Goal: Task Accomplishment & Management: Use online tool/utility

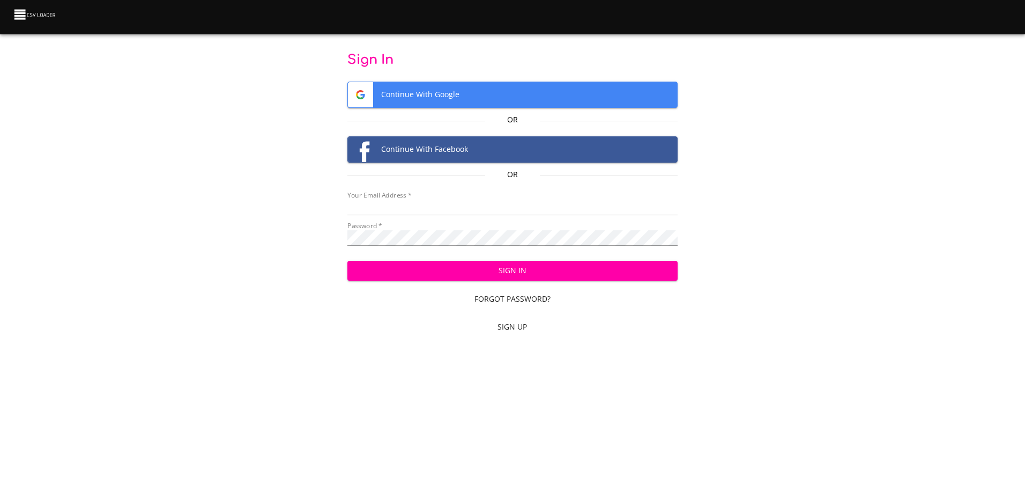
type input "[EMAIL_ADDRESS][DOMAIN_NAME]"
click at [532, 270] on span "Sign In" at bounding box center [512, 270] width 313 height 13
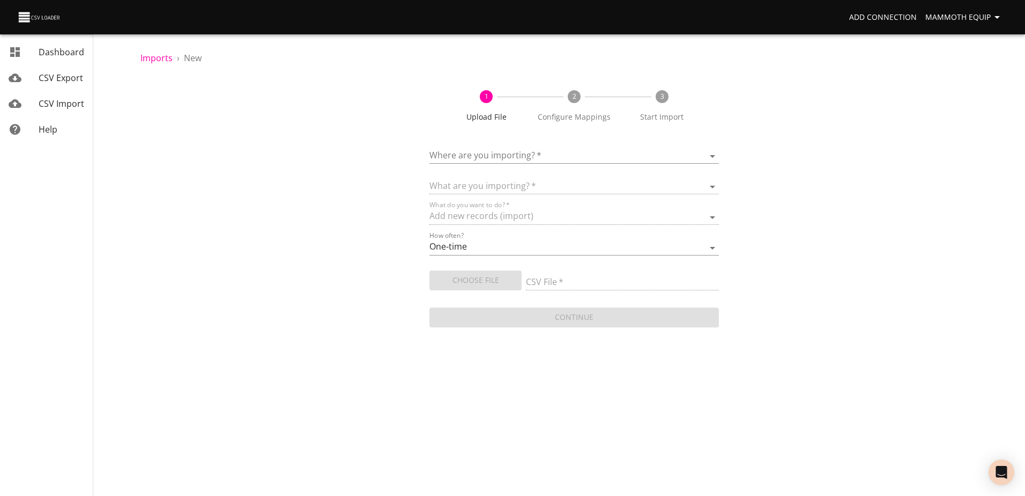
click at [712, 151] on body "Add Connection Mammoth Equip Dashboard CSV Export CSV Import Help Imports › New…" at bounding box center [512, 248] width 1025 height 496
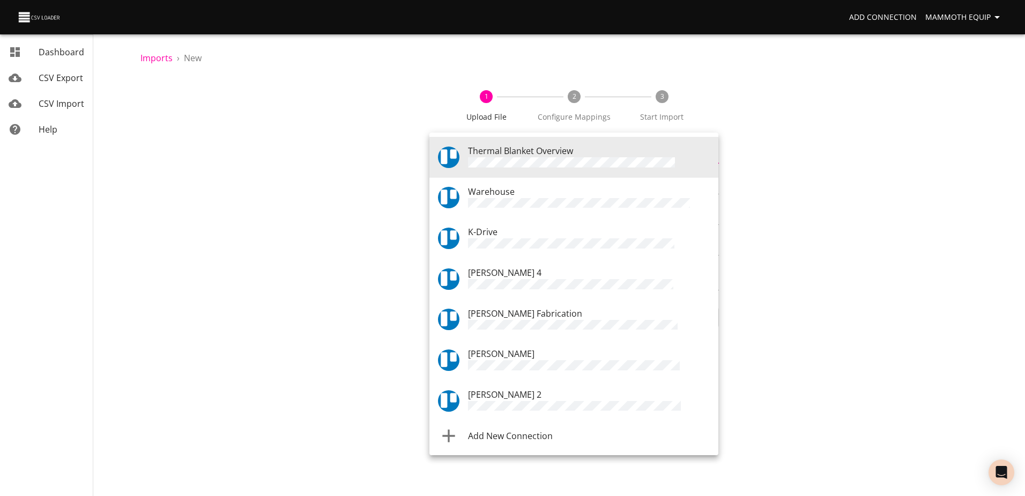
click at [507, 190] on span "Warehouse" at bounding box center [491, 192] width 47 height 12
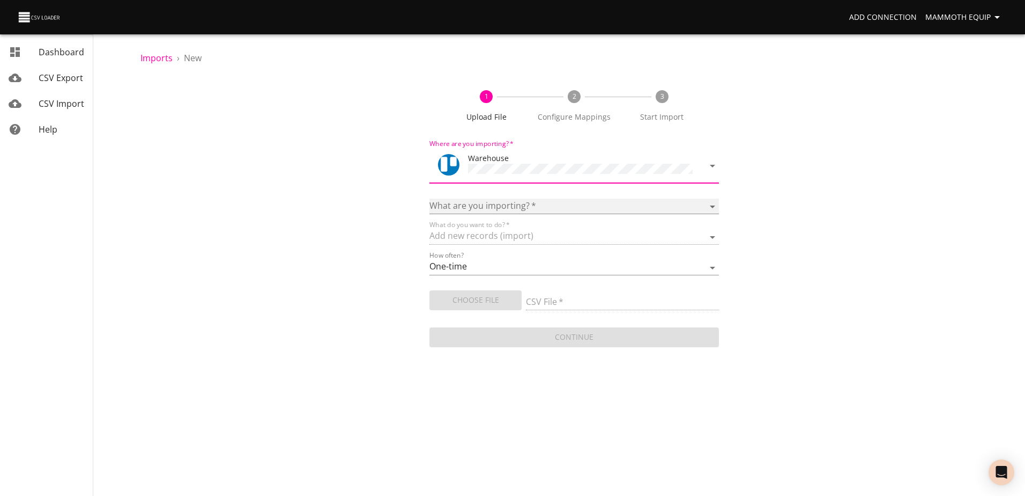
click at [712, 201] on select "Boards Cards Checkitems Checklists" at bounding box center [574, 206] width 289 height 16
select select "cards"
click at [430, 198] on select "Boards Cards Checkitems Checklists" at bounding box center [574, 206] width 289 height 16
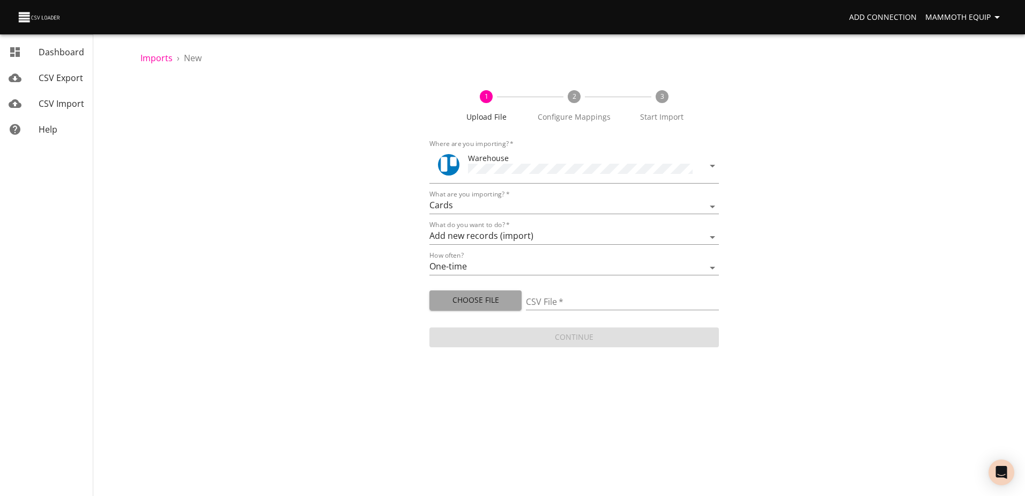
click at [470, 299] on span "Choose File" at bounding box center [475, 299] width 75 height 13
type input "Import1.xlsx"
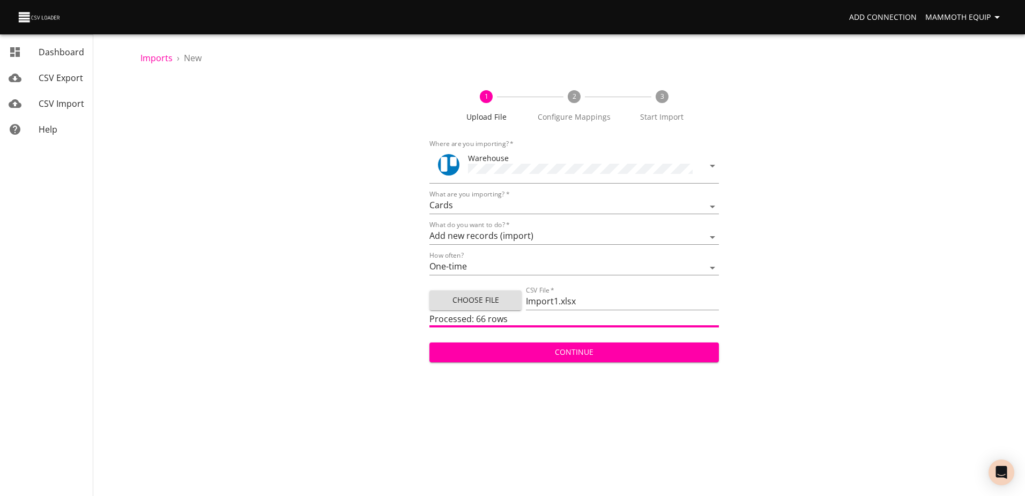
click at [565, 352] on span "Continue" at bounding box center [574, 351] width 272 height 13
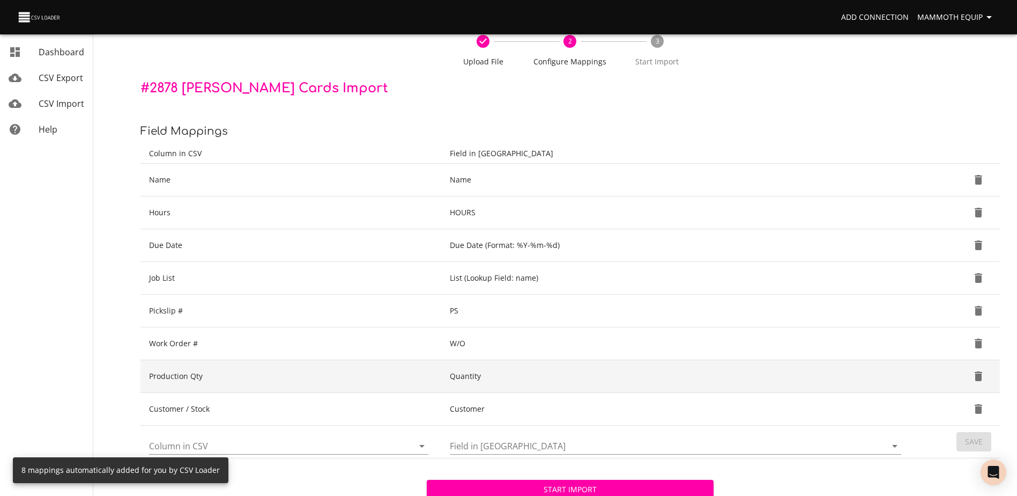
scroll to position [113, 0]
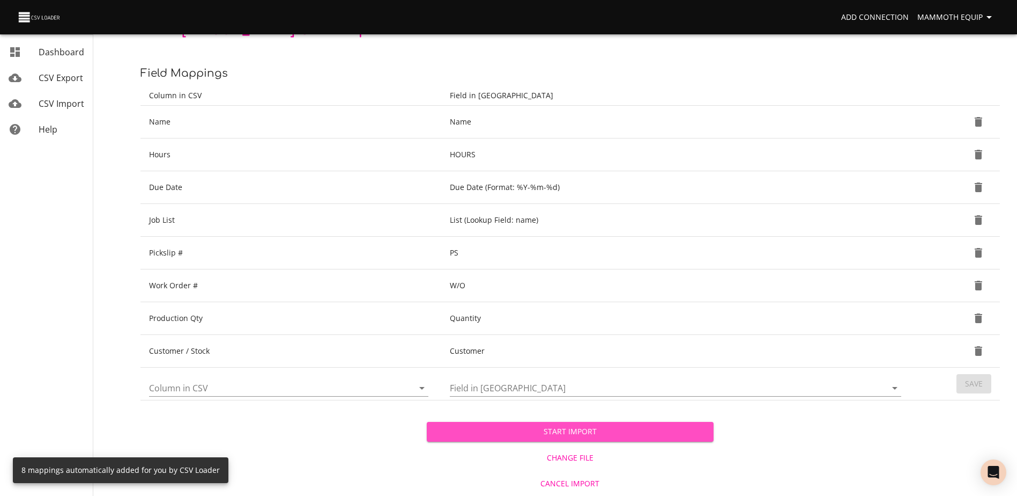
click at [572, 428] on span "Start Import" at bounding box center [570, 431] width 269 height 13
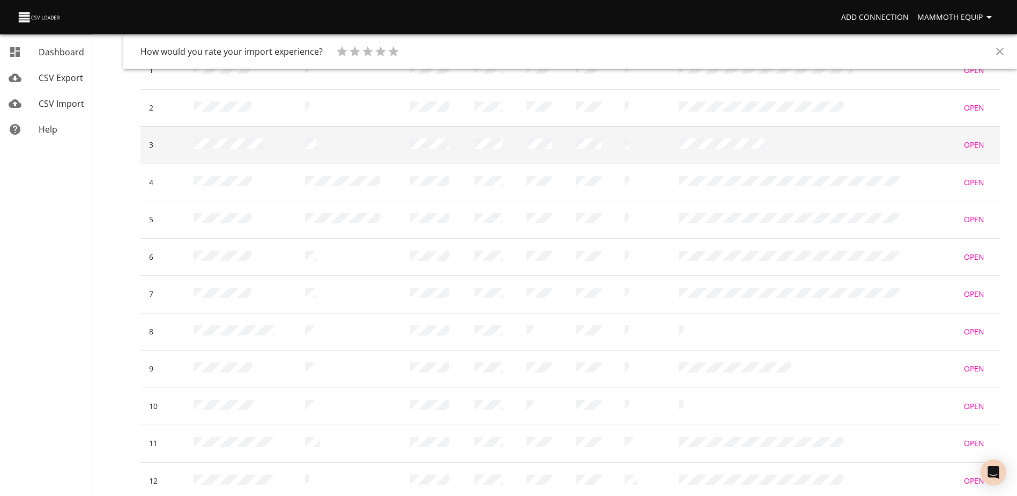
scroll to position [396, 0]
